Goal: Information Seeking & Learning: Learn about a topic

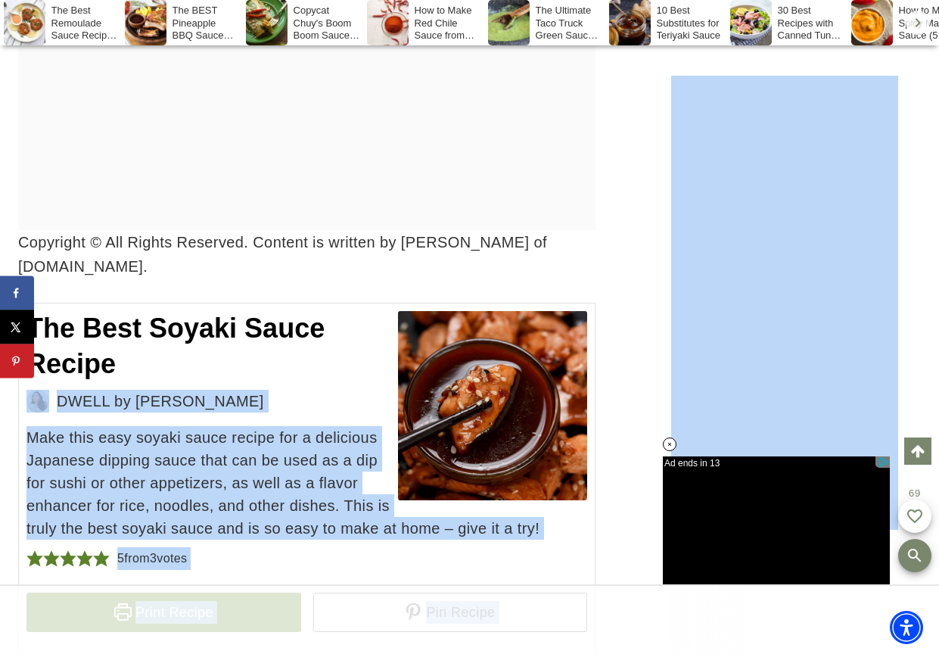
drag, startPoint x: 123, startPoint y: 370, endPoint x: 44, endPoint y: 330, distance: 88.4
click at [44, 330] on h2 "The Best Soyaki Sauce Recipe" at bounding box center [306, 346] width 561 height 71
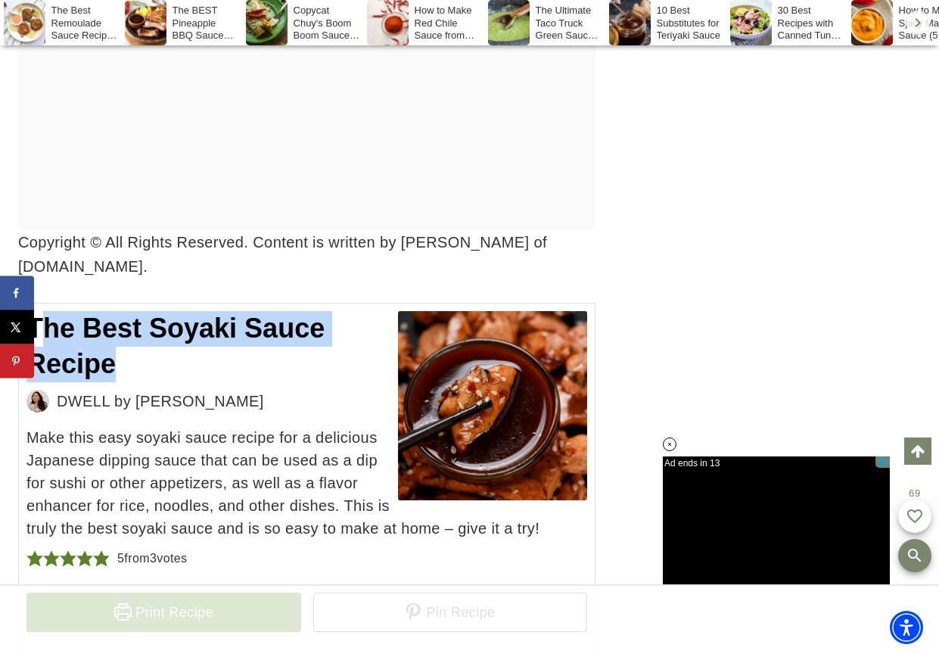
drag, startPoint x: 44, startPoint y: 330, endPoint x: 132, endPoint y: 360, distance: 92.9
click at [126, 360] on h2 "The Best Soyaki Sauce Recipe" at bounding box center [306, 346] width 561 height 71
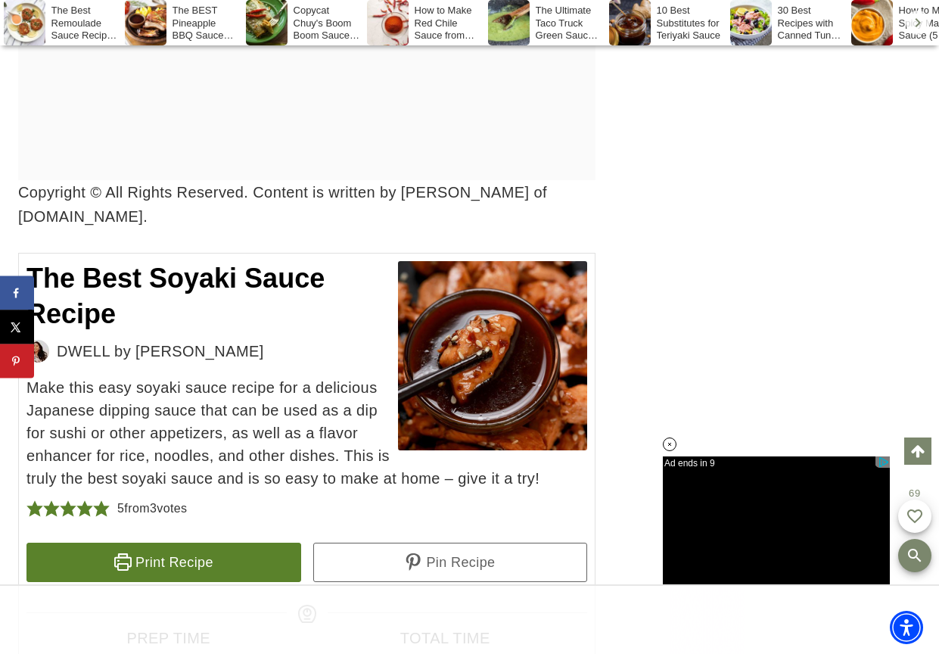
scroll to position [6204, 0]
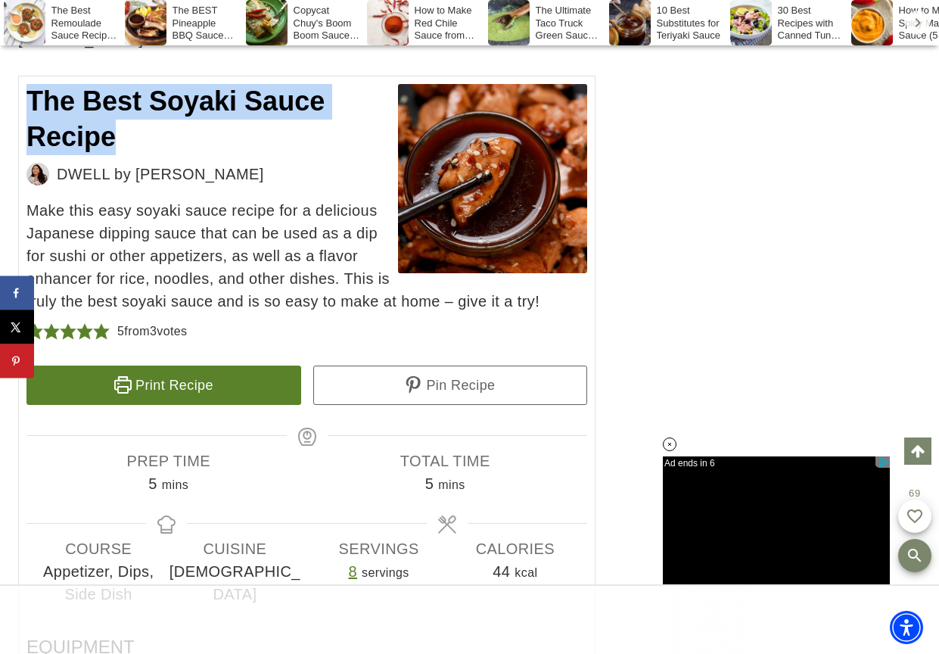
drag, startPoint x: 114, startPoint y: 140, endPoint x: 32, endPoint y: 96, distance: 92.8
click at [32, 96] on h2 "The Best Soyaki Sauce Recipe" at bounding box center [306, 119] width 561 height 71
copy span "The Best Soyaki Sauce Recipe"
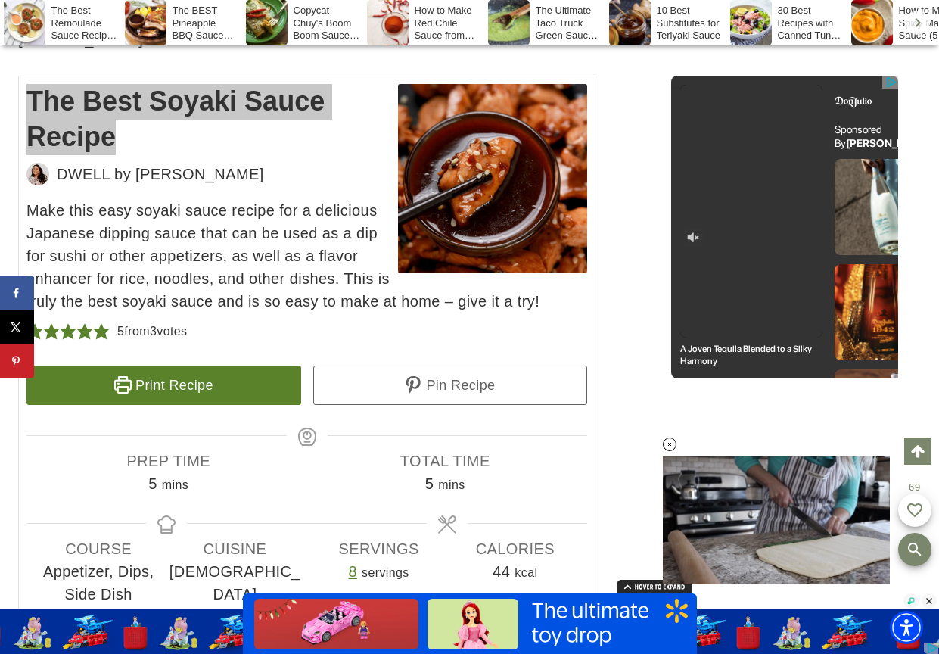
scroll to position [0, 0]
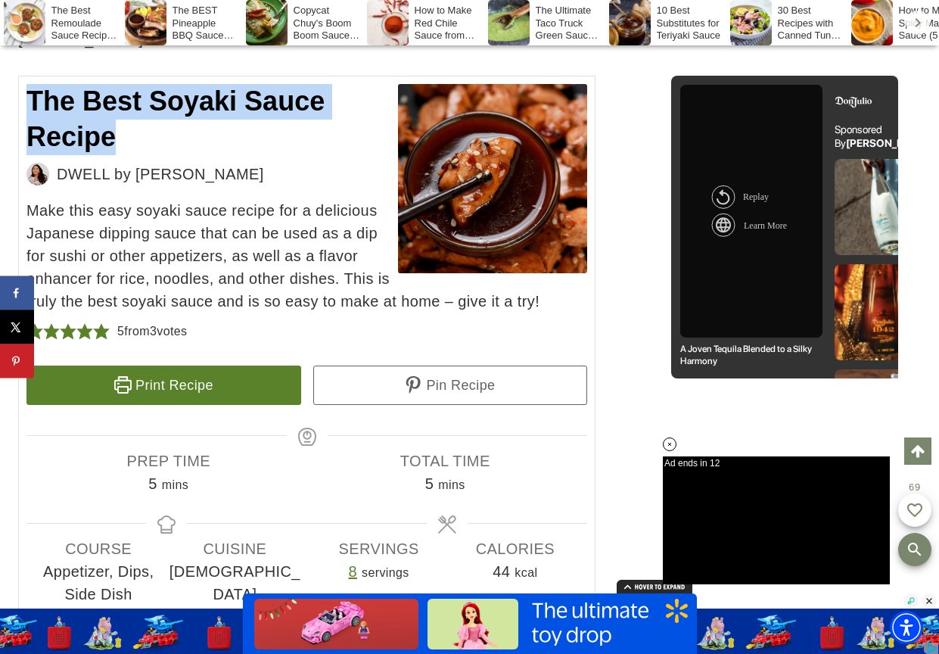
click at [148, 137] on h2 "The Best Soyaki Sauce Recipe" at bounding box center [306, 119] width 561 height 71
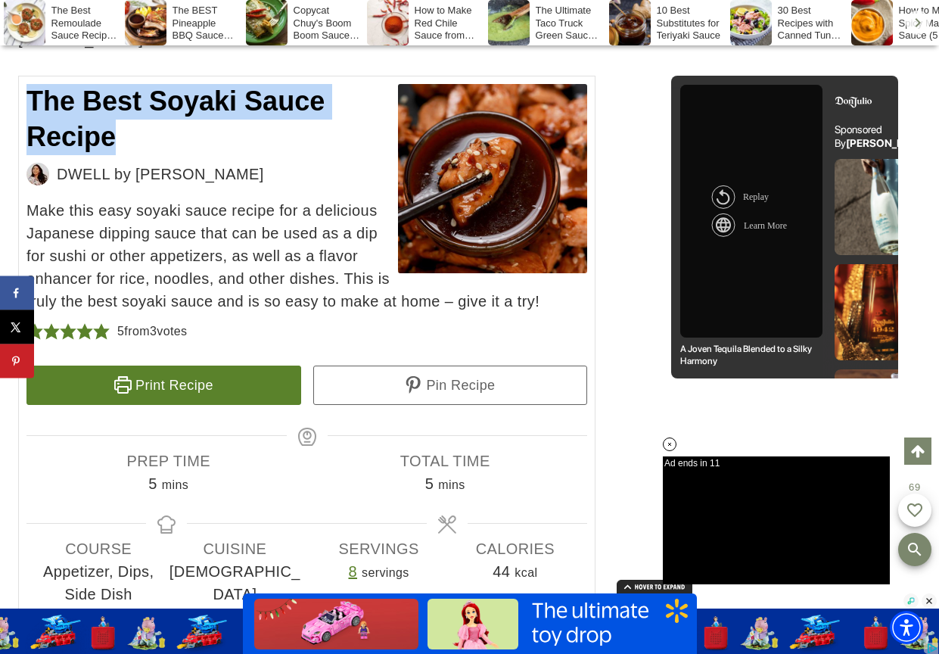
drag, startPoint x: 130, startPoint y: 135, endPoint x: 14, endPoint y: 105, distance: 119.5
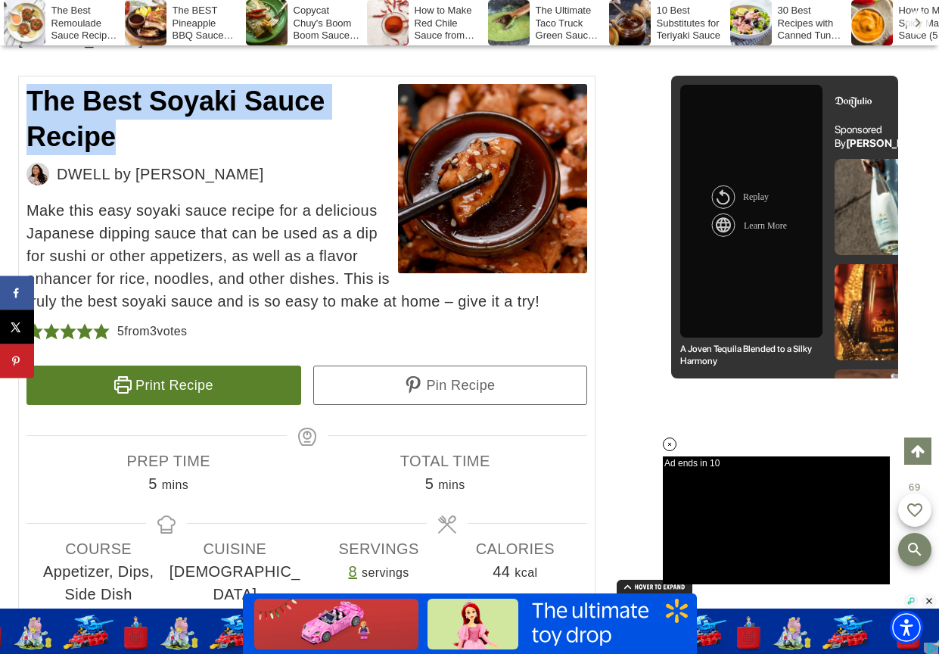
copy span "The Best Soyaki Sauce Recipe"
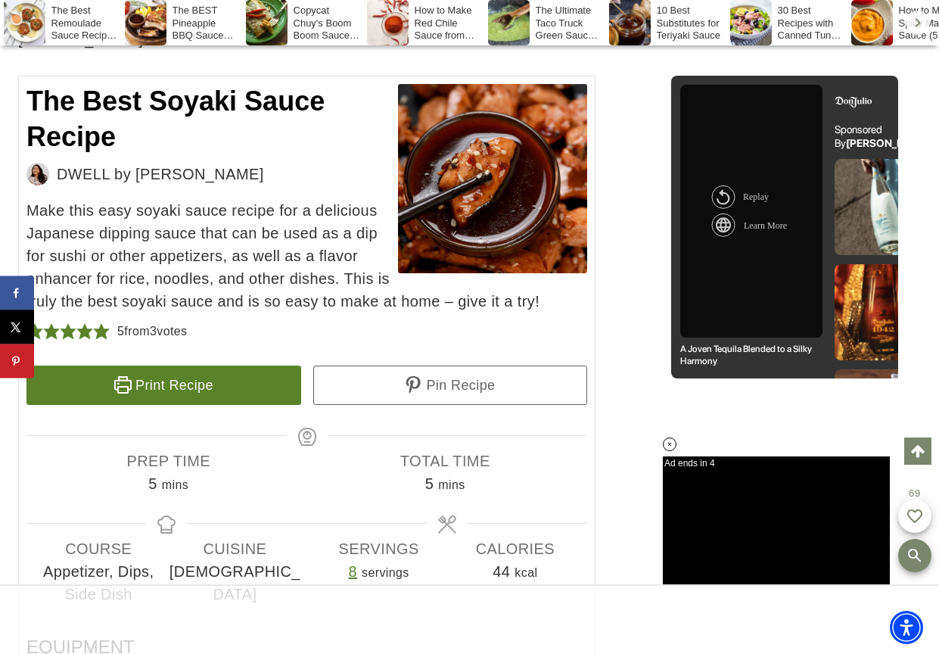
click at [164, 207] on span "Make this easy soyaki sauce recipe for a delicious Japanese dipping sauce that …" at bounding box center [306, 256] width 561 height 114
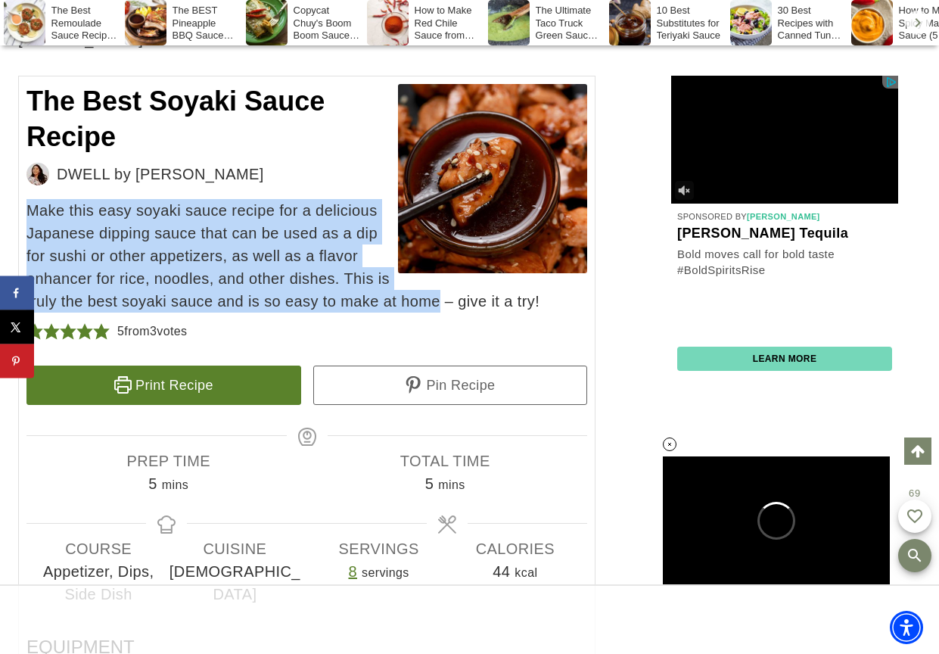
drag, startPoint x: 28, startPoint y: 213, endPoint x: 431, endPoint y: 301, distance: 412.9
click at [431, 301] on span "Make this easy soyaki sauce recipe for a delicious Japanese dipping sauce that …" at bounding box center [306, 256] width 561 height 114
copy span "Make this easy soyaki sauce recipe for a delicious Japanese dipping sauce that …"
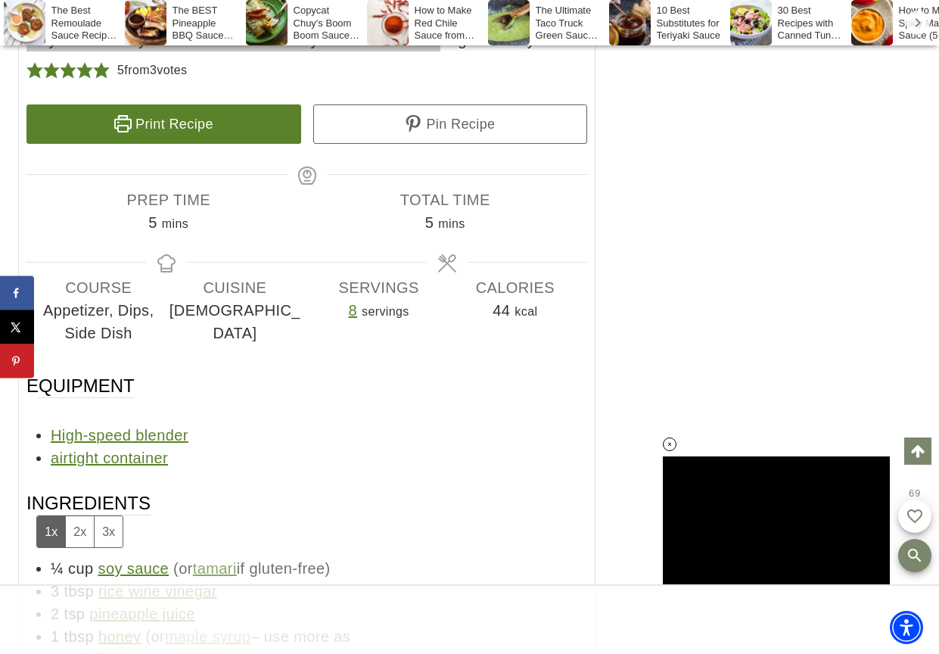
scroll to position [6659, 0]
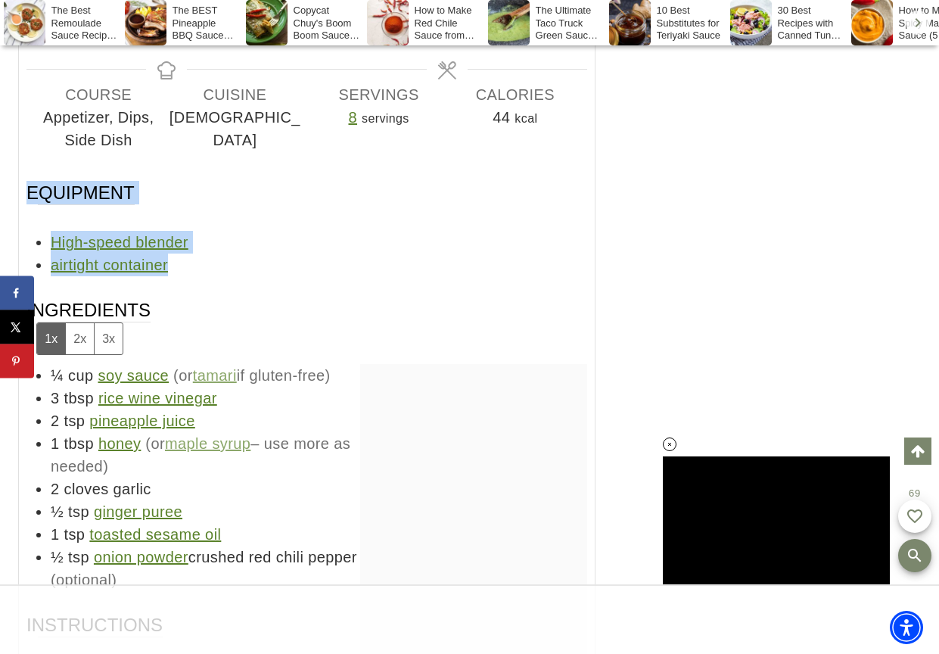
drag, startPoint x: 28, startPoint y: 194, endPoint x: 190, endPoint y: 269, distance: 178.8
click at [190, 269] on div "Equipment High-speed blender airtight container" at bounding box center [306, 228] width 561 height 95
copy div "Equipment High-speed blender airtight container"
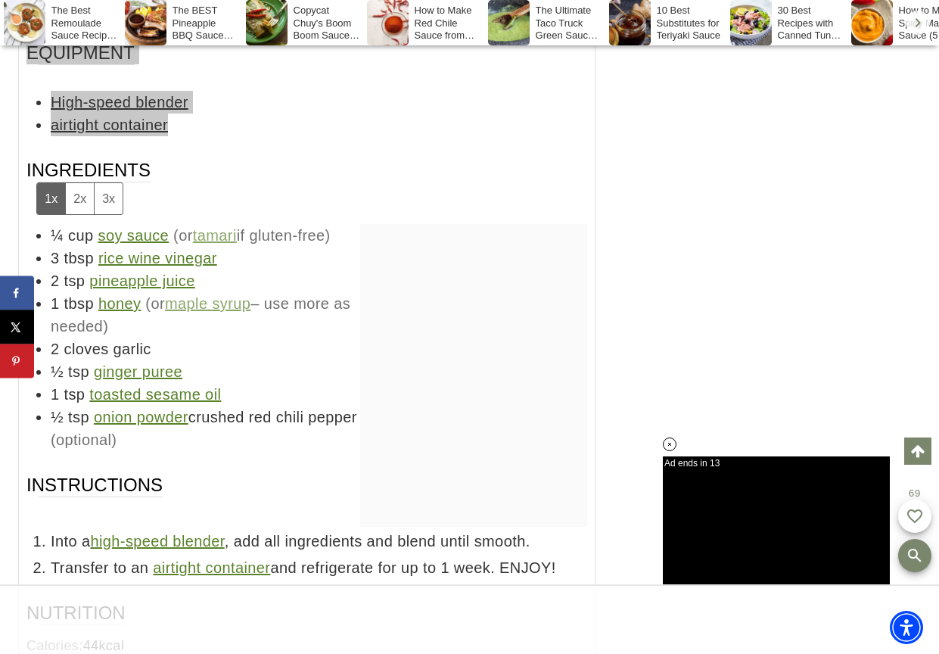
scroll to position [6810, 0]
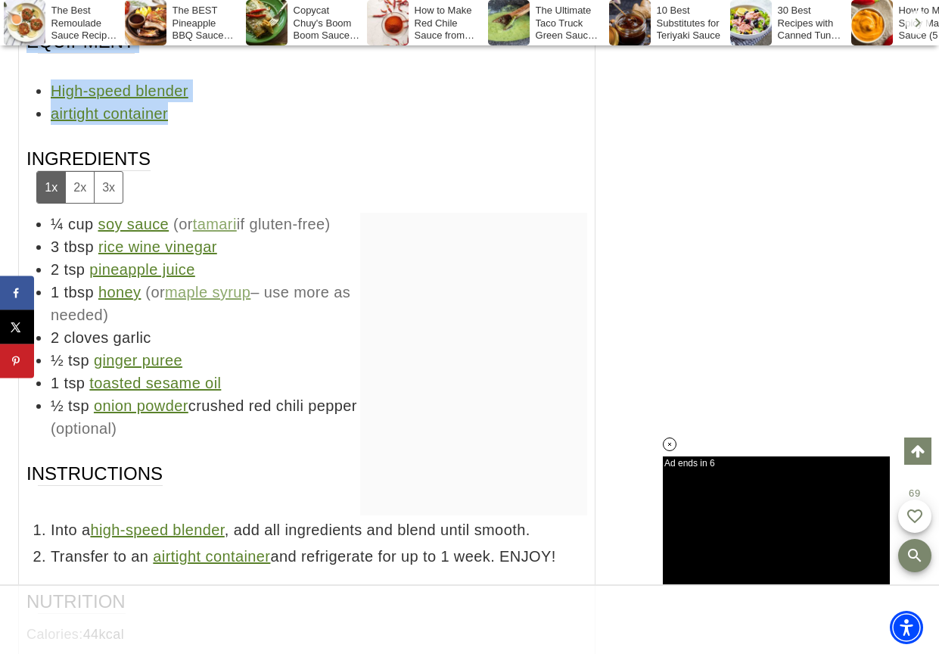
drag, startPoint x: 27, startPoint y: 158, endPoint x: 584, endPoint y: 557, distance: 684.6
click at [584, 557] on div "The Best Soyaki Sauce Recipe DWELL by [PERSON_NAME] Make this easy soyaki sauce…" at bounding box center [307, 173] width 578 height 1407
copy div "Ingredients 1x 2x 3x ¼ cup soy sauce (or tamari if gluten-free) 3 tbsp rice win…"
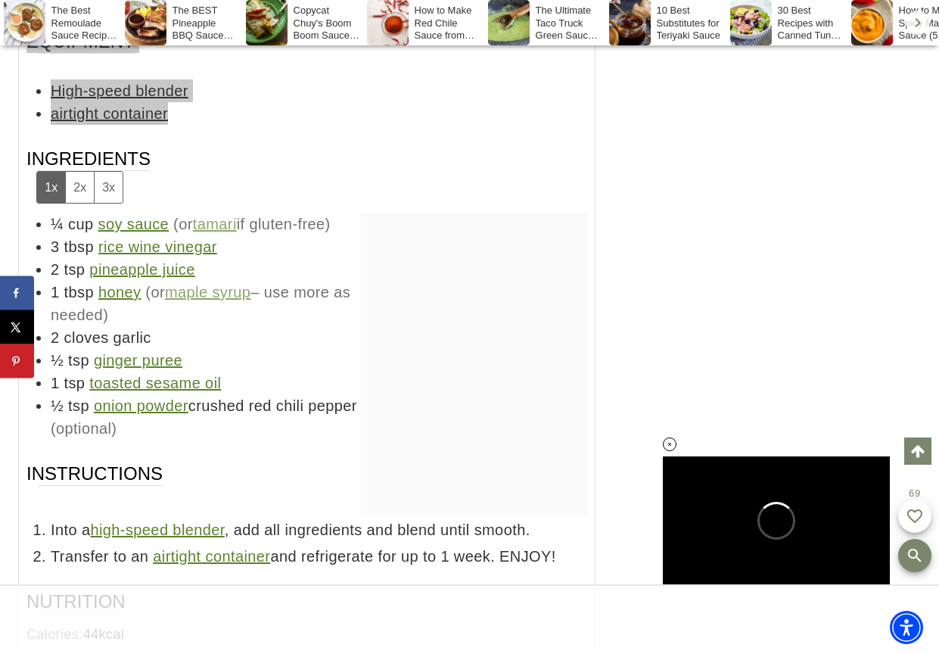
scroll to position [0, 0]
